Goal: Task Accomplishment & Management: Manage account settings

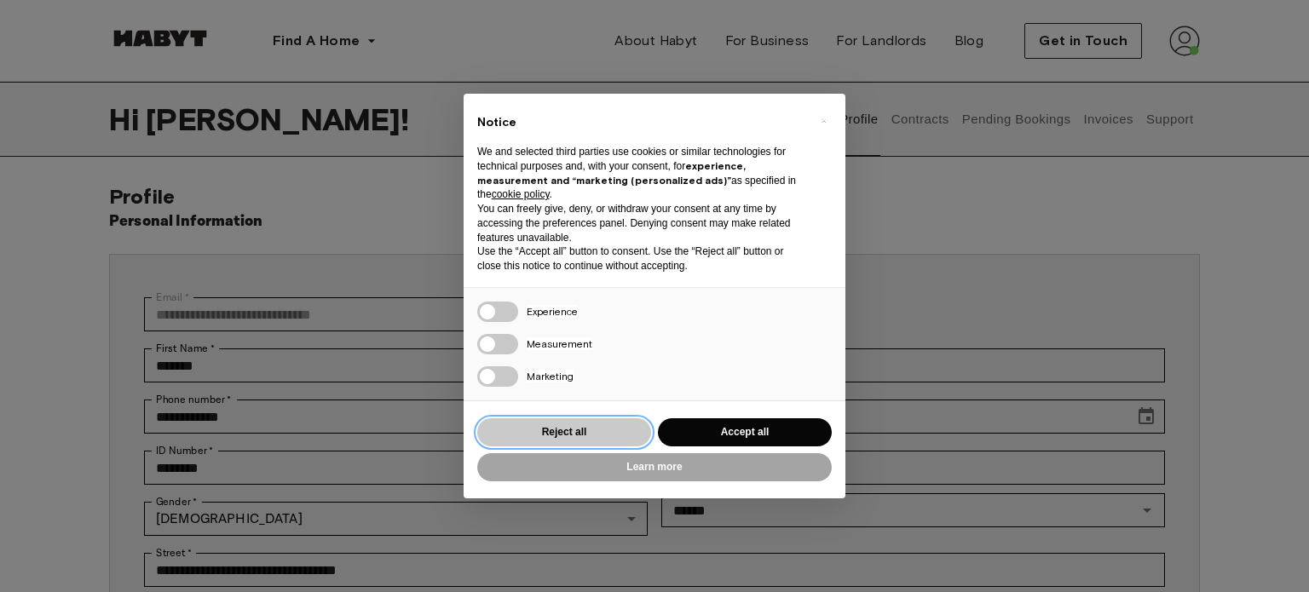
click at [566, 434] on button "Reject all" at bounding box center [564, 432] width 174 height 28
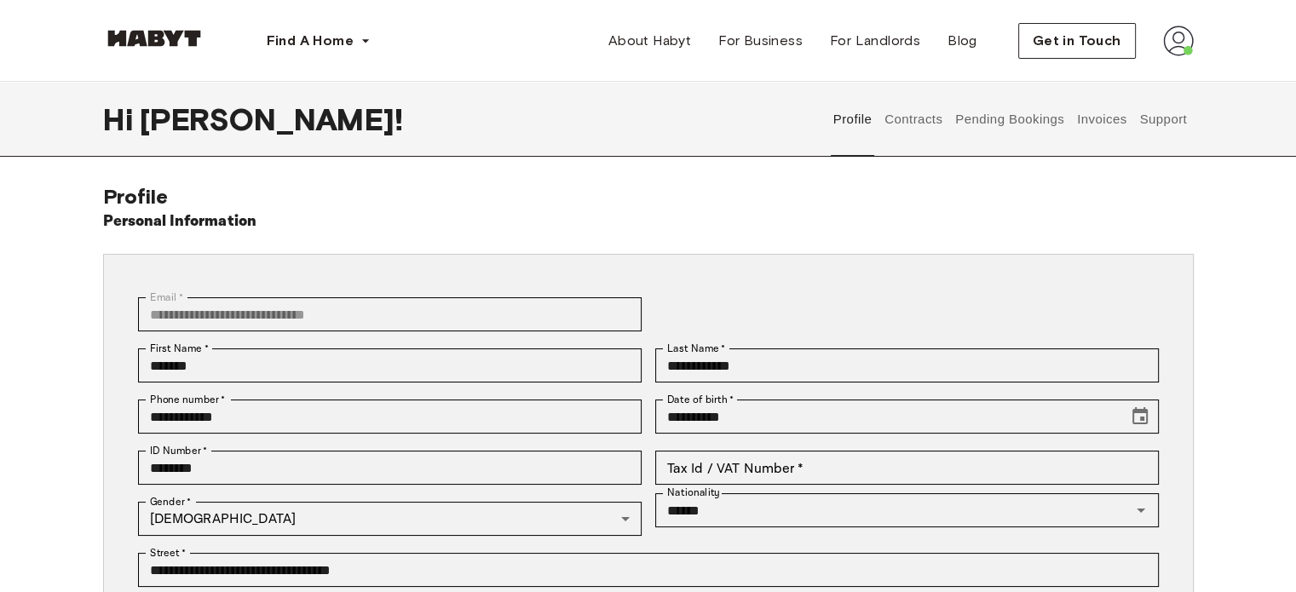
click at [1096, 122] on button "Invoices" at bounding box center [1101, 119] width 54 height 75
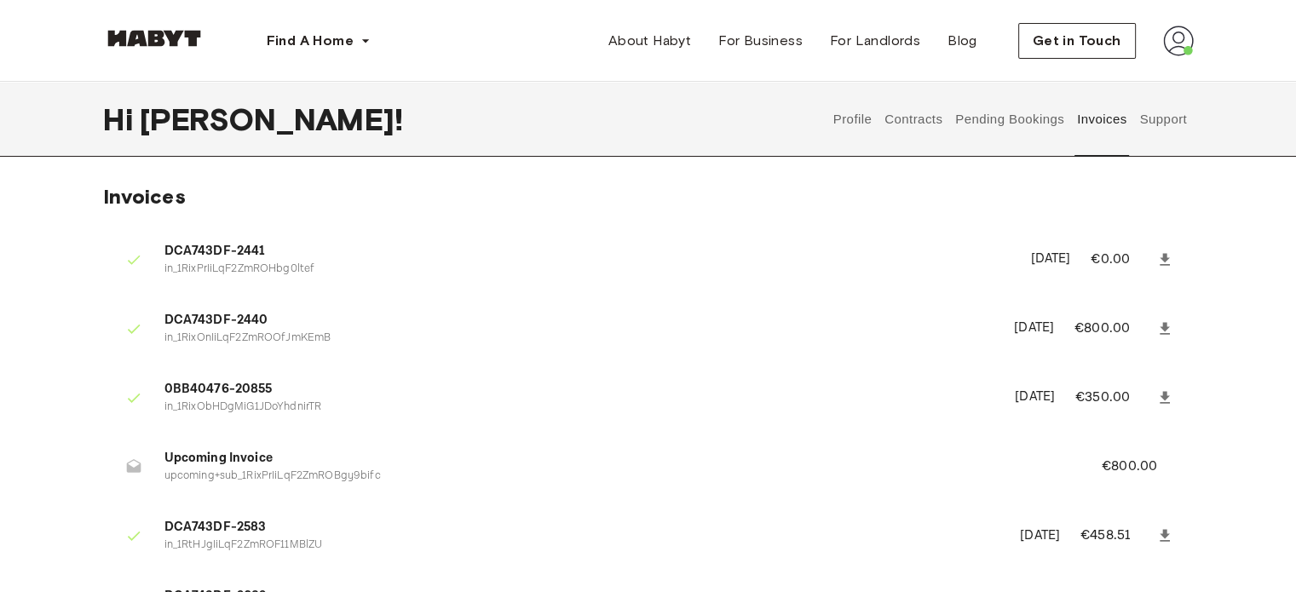
scroll to position [85, 0]
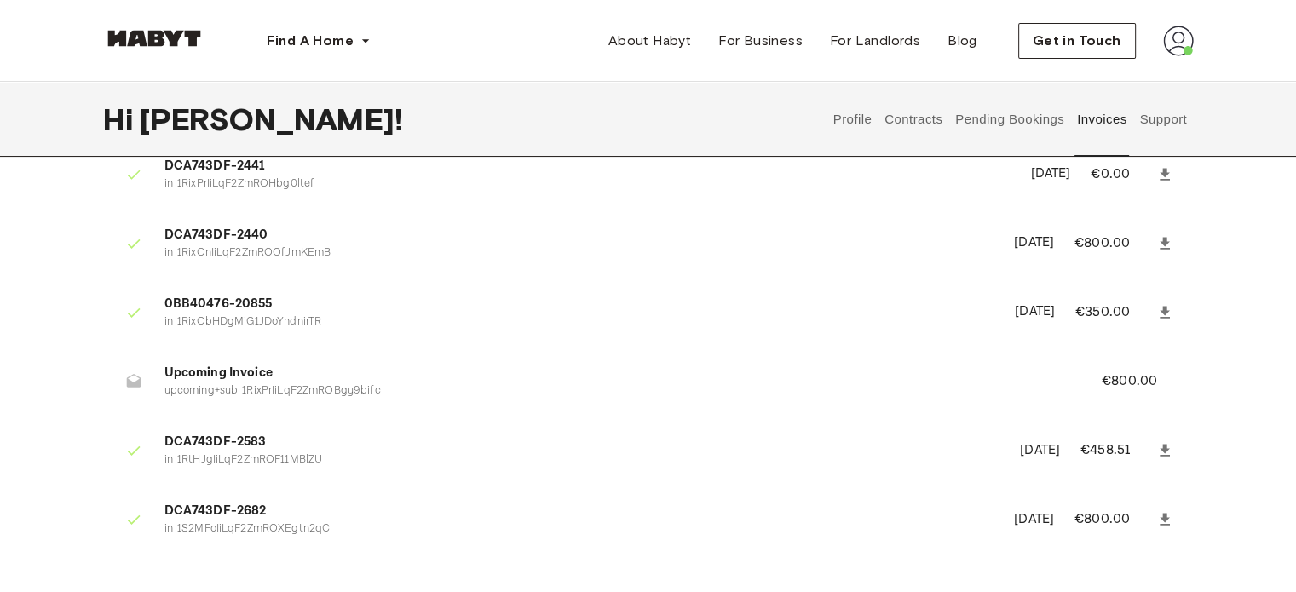
click at [1165, 241] on icon at bounding box center [1165, 243] width 10 height 12
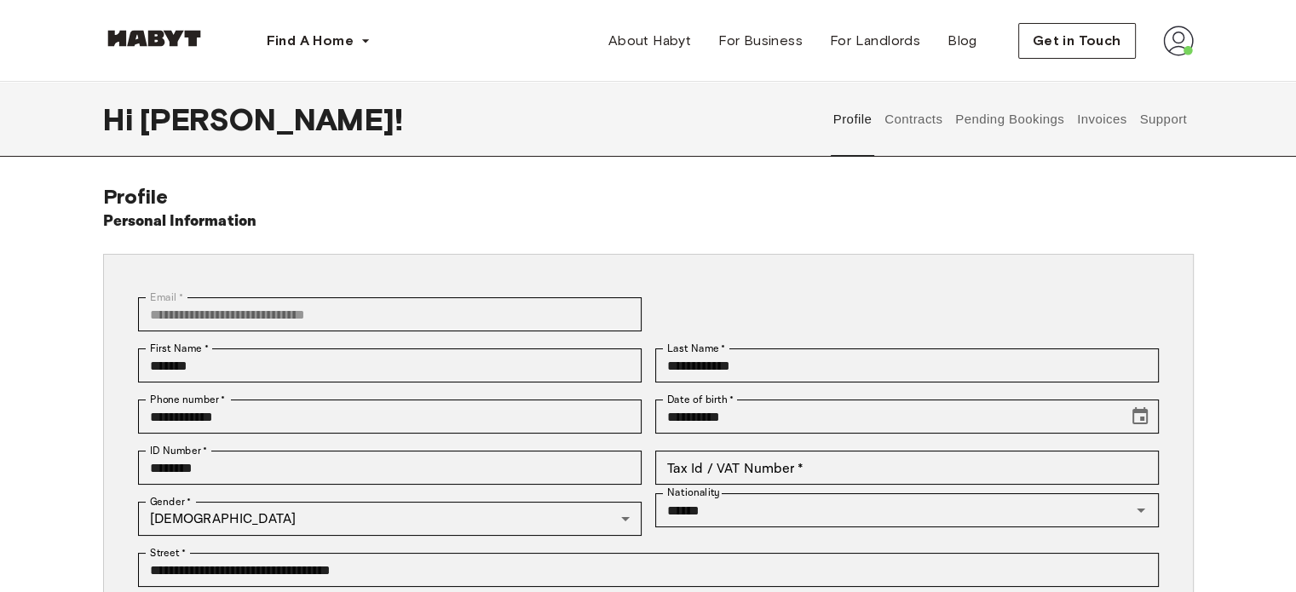
click at [1090, 118] on button "Invoices" at bounding box center [1101, 119] width 54 height 75
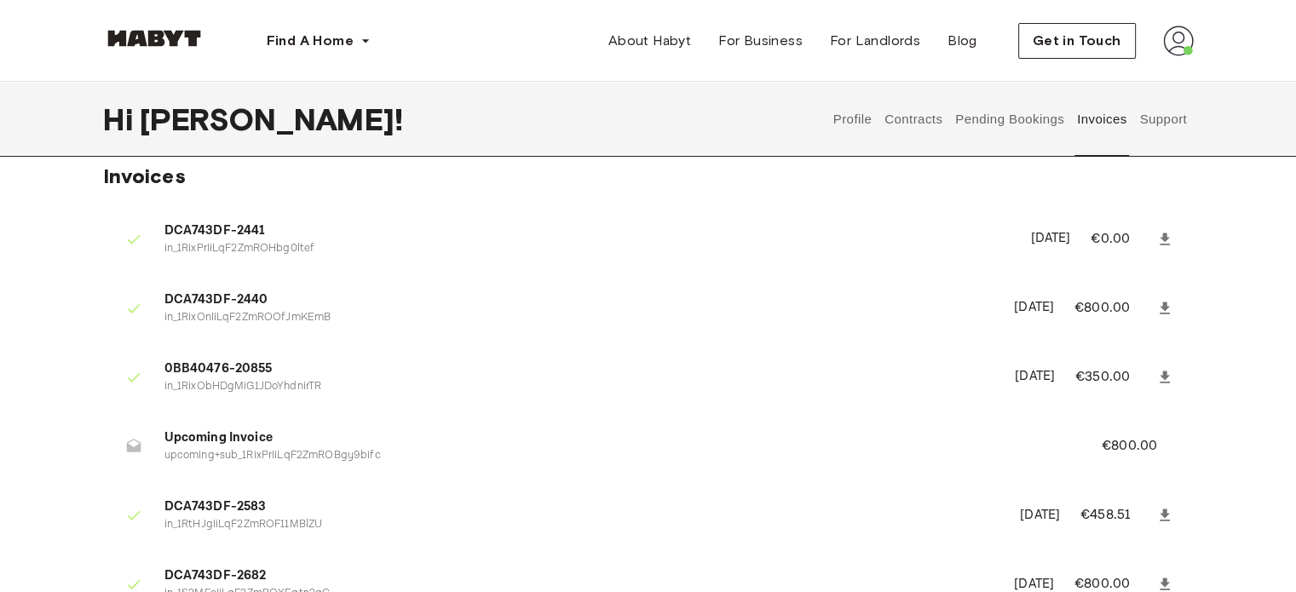
scroll to position [85, 0]
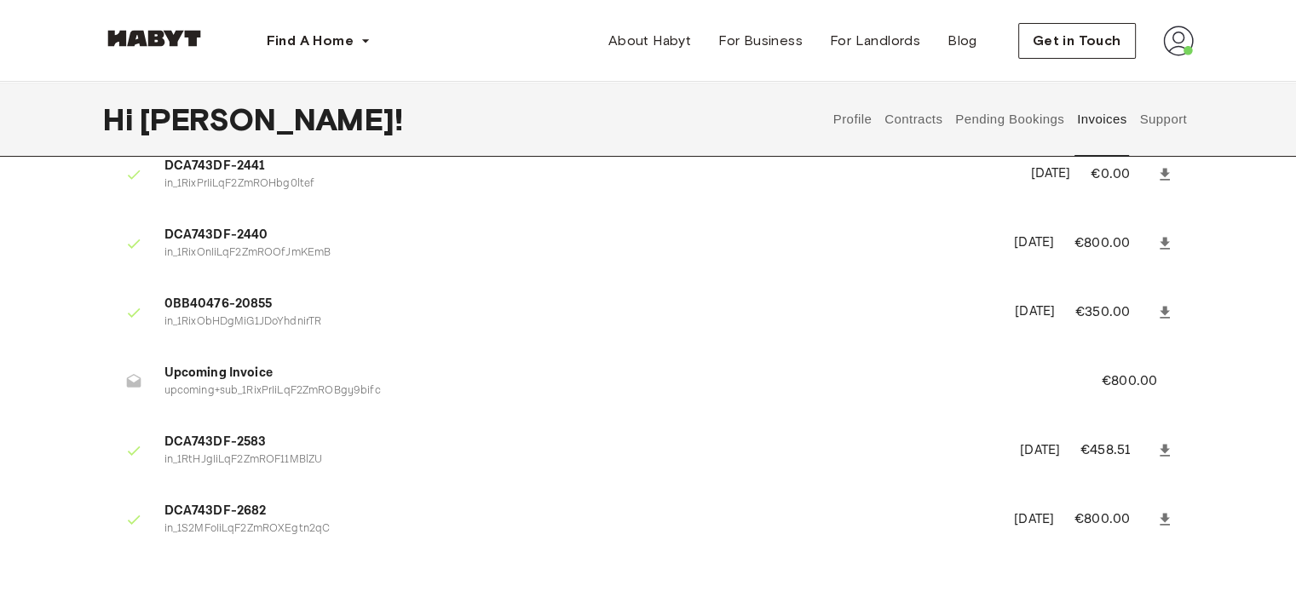
click at [1166, 311] on icon at bounding box center [1165, 312] width 10 height 12
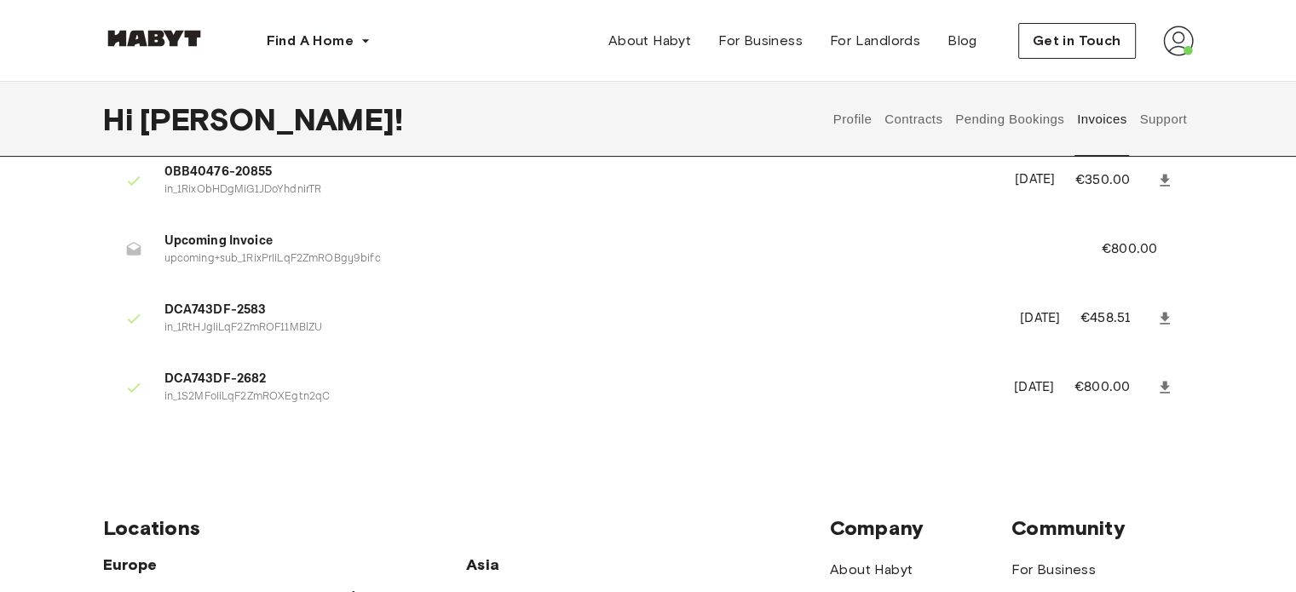
scroll to position [256, 0]
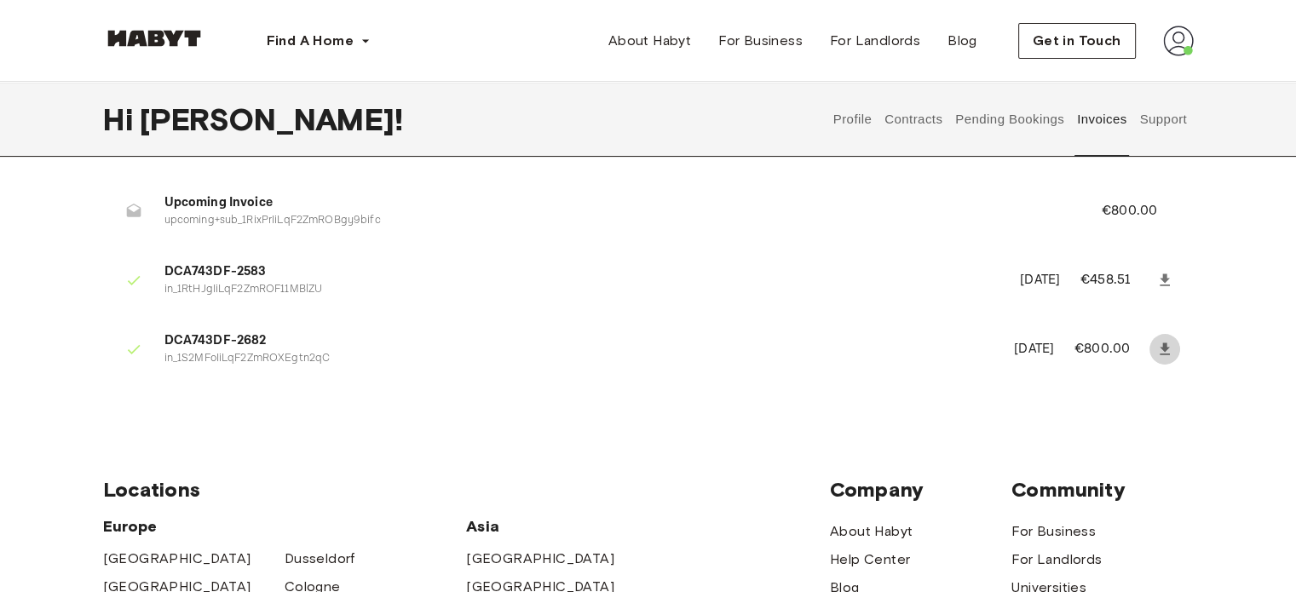
click at [1166, 348] on icon at bounding box center [1165, 349] width 10 height 12
